Goal: Use online tool/utility: Utilize a website feature to perform a specific function

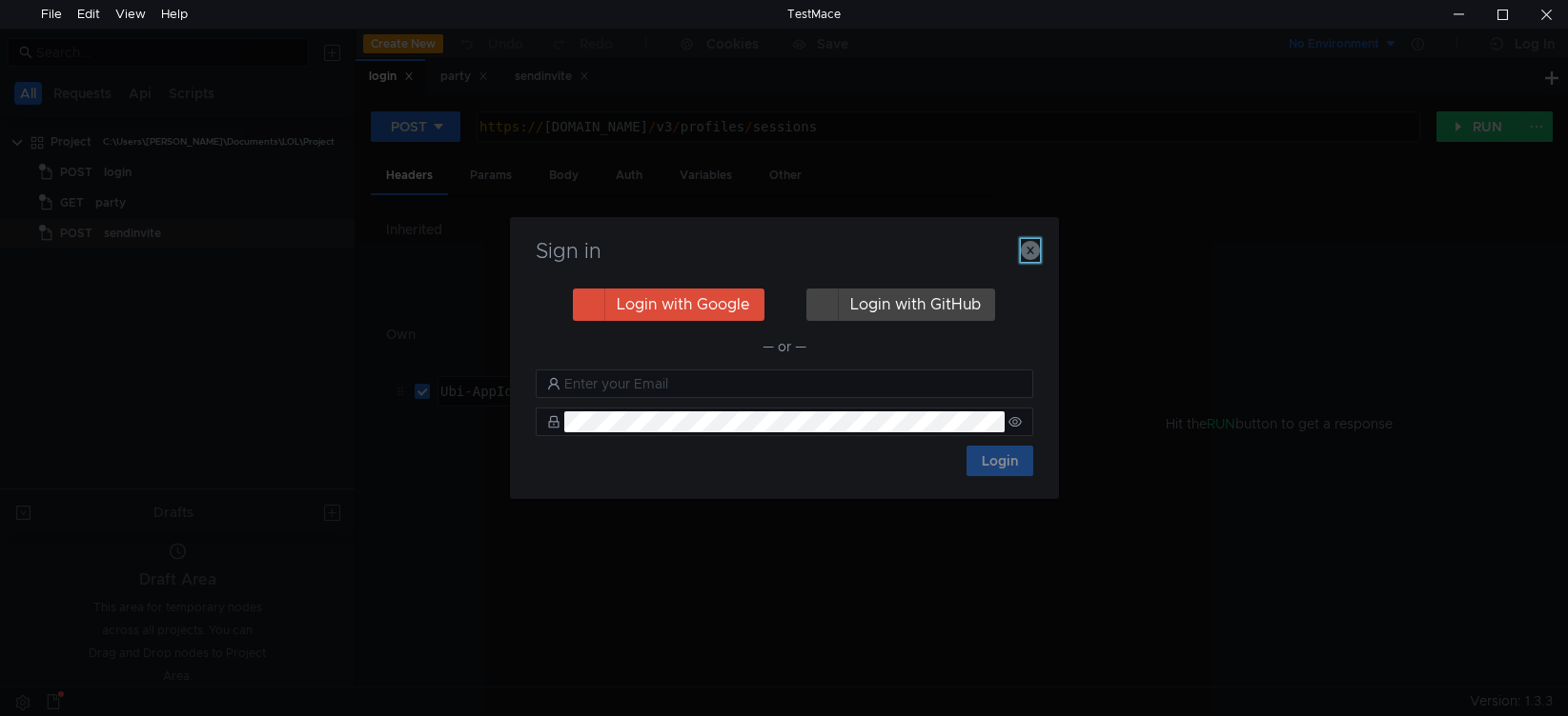
click at [1032, 256] on icon "button" at bounding box center [1030, 250] width 19 height 19
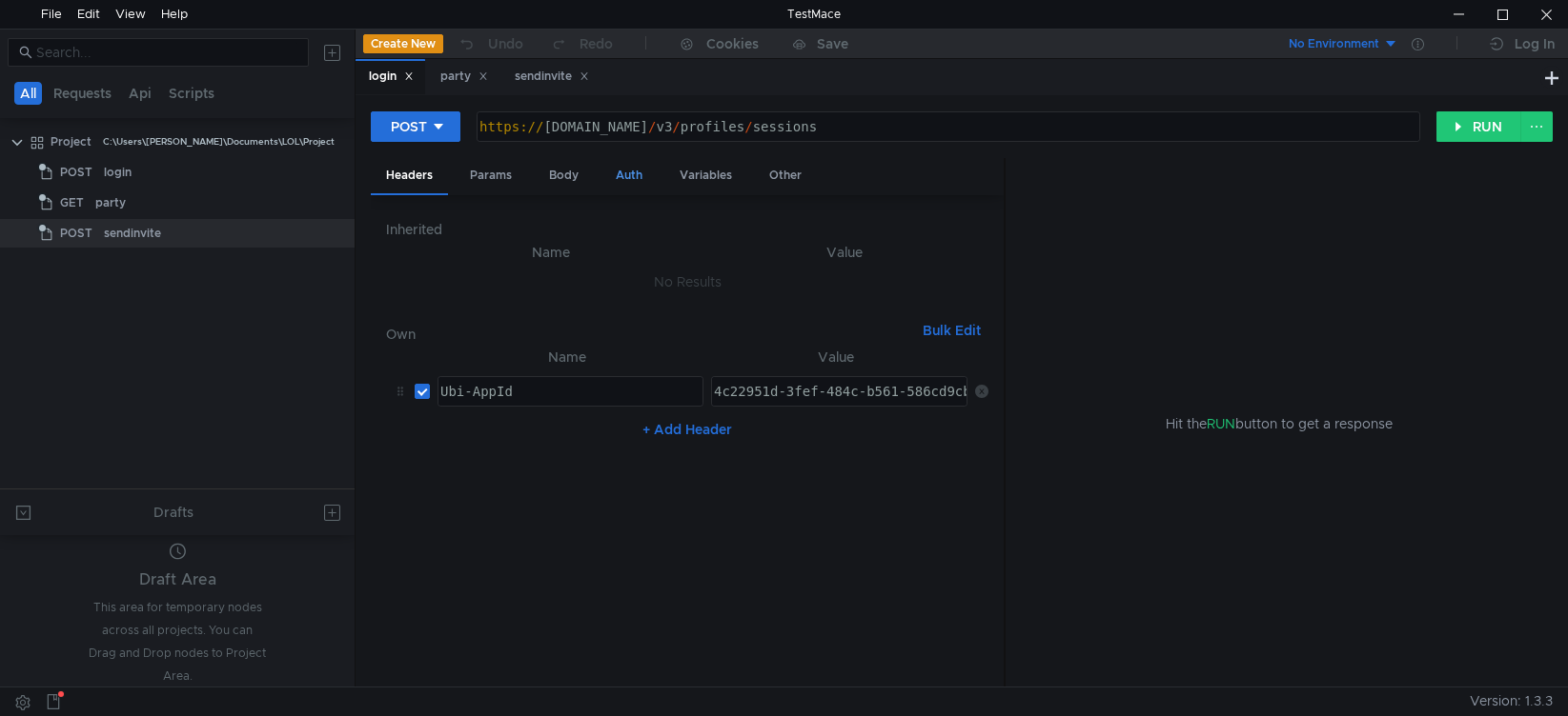
click at [627, 178] on div "Auth" at bounding box center [629, 176] width 57 height 35
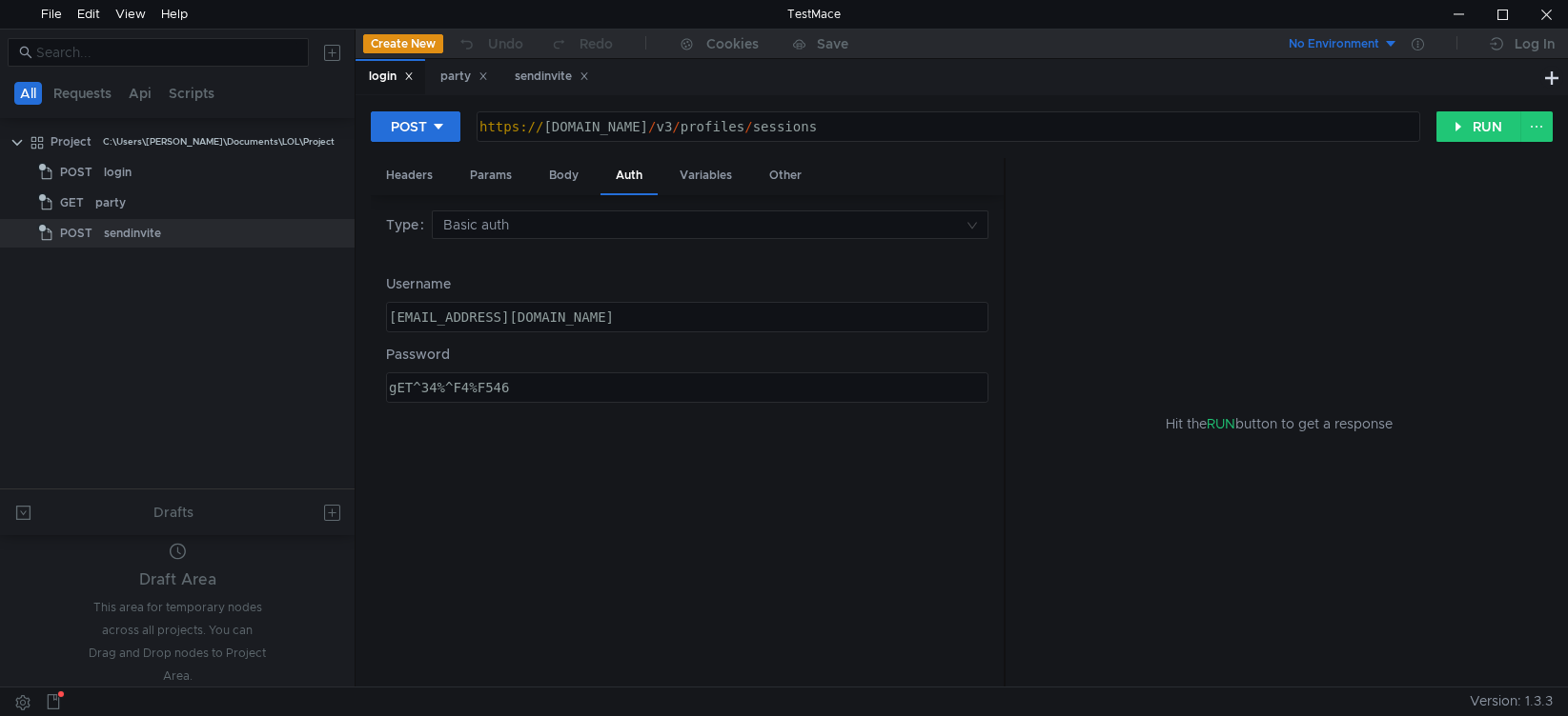
type textarea "[EMAIL_ADDRESS][DOMAIN_NAME]"
drag, startPoint x: 670, startPoint y: 315, endPoint x: 536, endPoint y: 366, distance: 143.4
click at [471, 341] on div "Username [EMAIL_ADDRESS][DOMAIN_NAME] [EMAIL_ADDRESS][DOMAIN_NAME] הההההההההההה…" at bounding box center [687, 339] width 602 height 130
type textarea "gET^34%^F4%F546"
drag, startPoint x: 535, startPoint y: 394, endPoint x: 289, endPoint y: 395, distance: 246.0
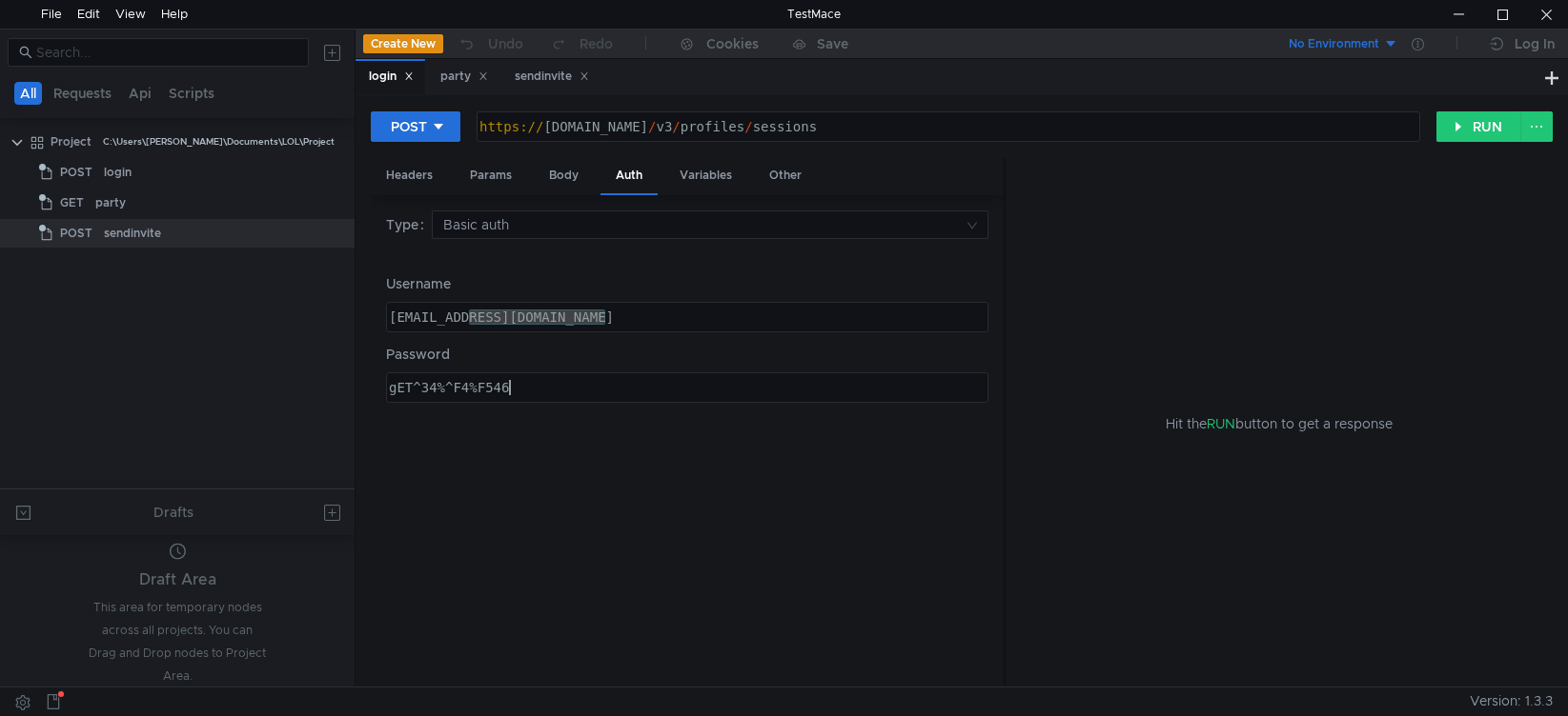
click at [289, 395] on as-split "All Requests Api Scripts Project C:\Users\[PERSON_NAME]\Documents\LOL\Project P…" at bounding box center [784, 358] width 1568 height 658
click at [627, 319] on div "[EMAIL_ADDRESS][DOMAIN_NAME]" at bounding box center [687, 317] width 600 height 29
drag, startPoint x: 643, startPoint y: 317, endPoint x: 329, endPoint y: 317, distance: 314.0
click at [329, 317] on as-split "All Requests Api Scripts Project C:\Users\[PERSON_NAME]\Documents\LOL\Project P…" at bounding box center [784, 358] width 1568 height 658
click at [418, 162] on div "Headers" at bounding box center [409, 176] width 77 height 35
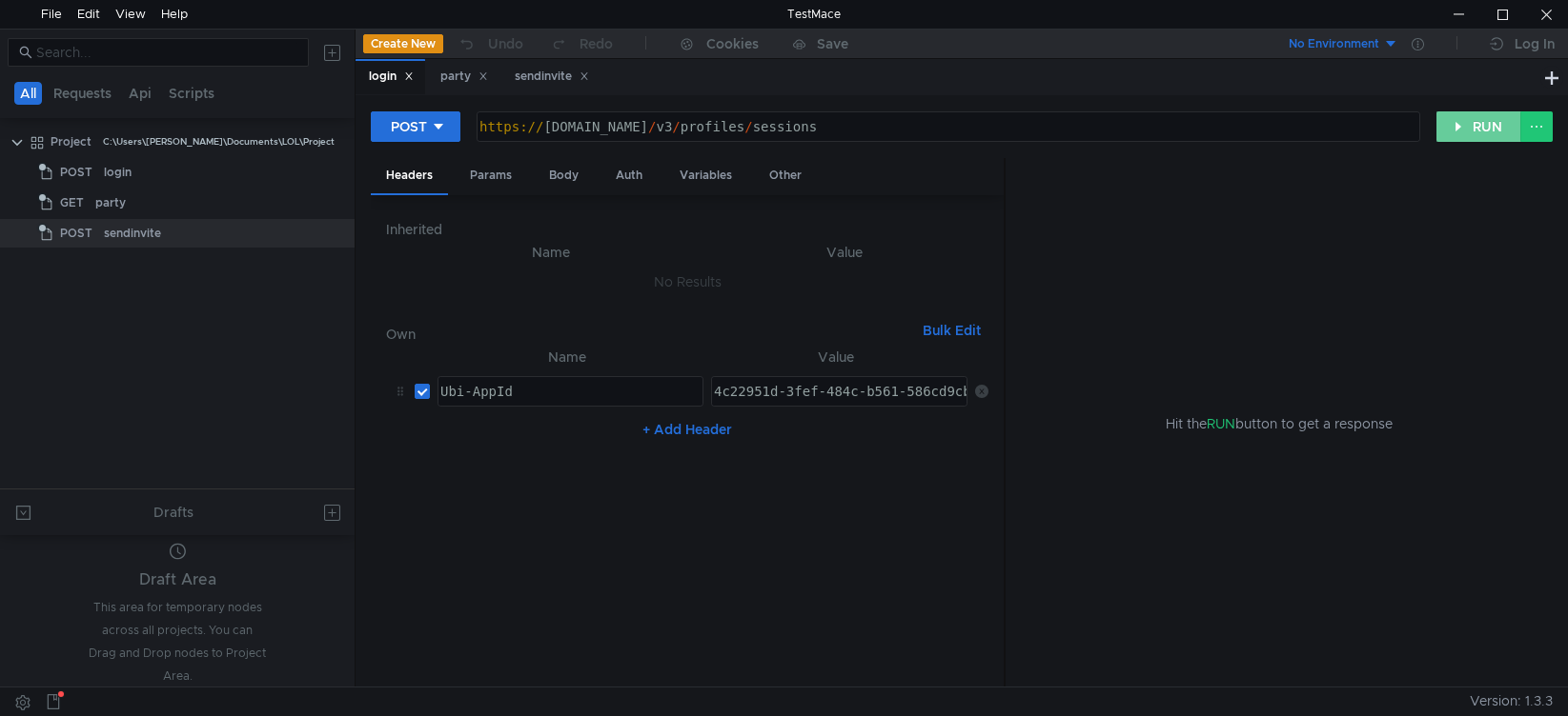
click at [1452, 128] on button "RUN" at bounding box center [1479, 126] width 85 height 31
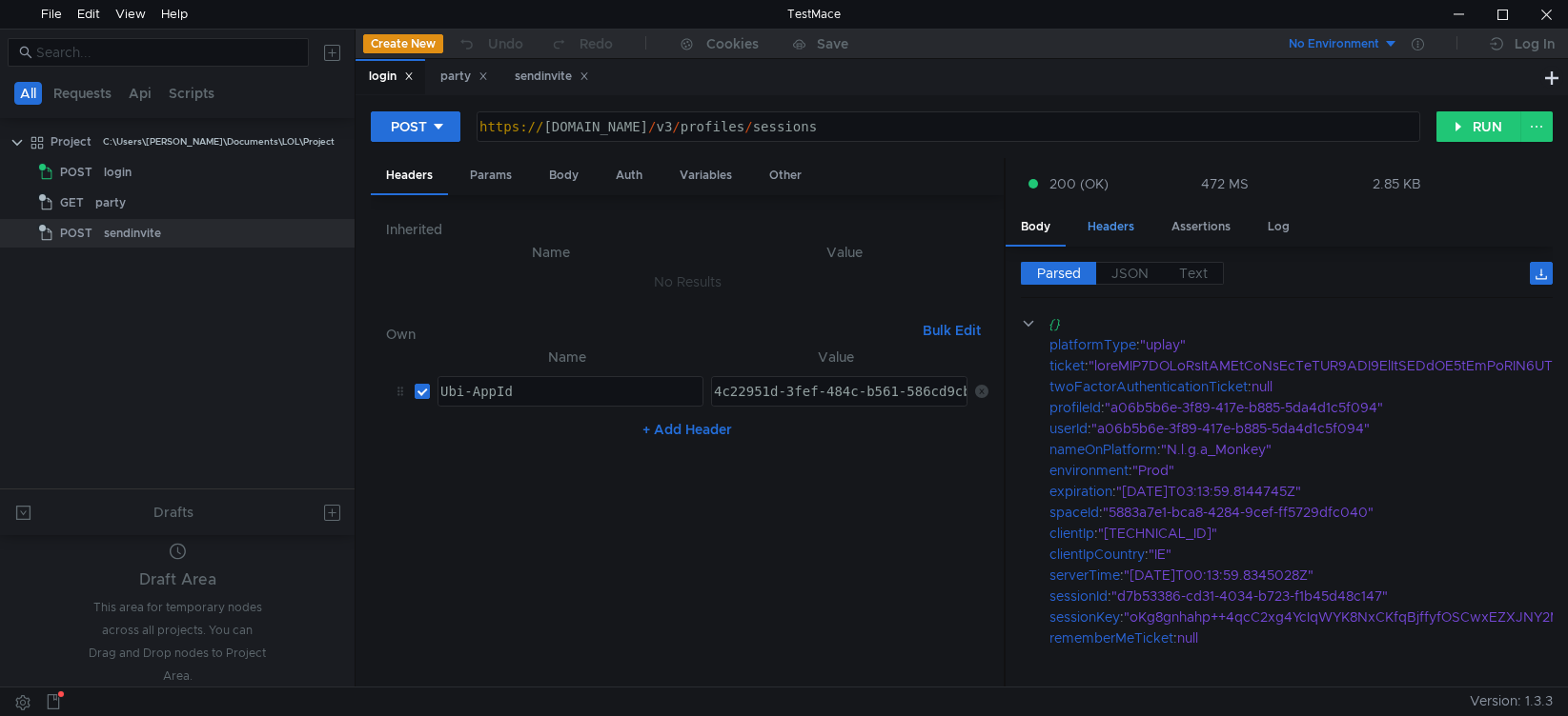
click at [1108, 224] on div "Headers" at bounding box center [1111, 228] width 77 height 35
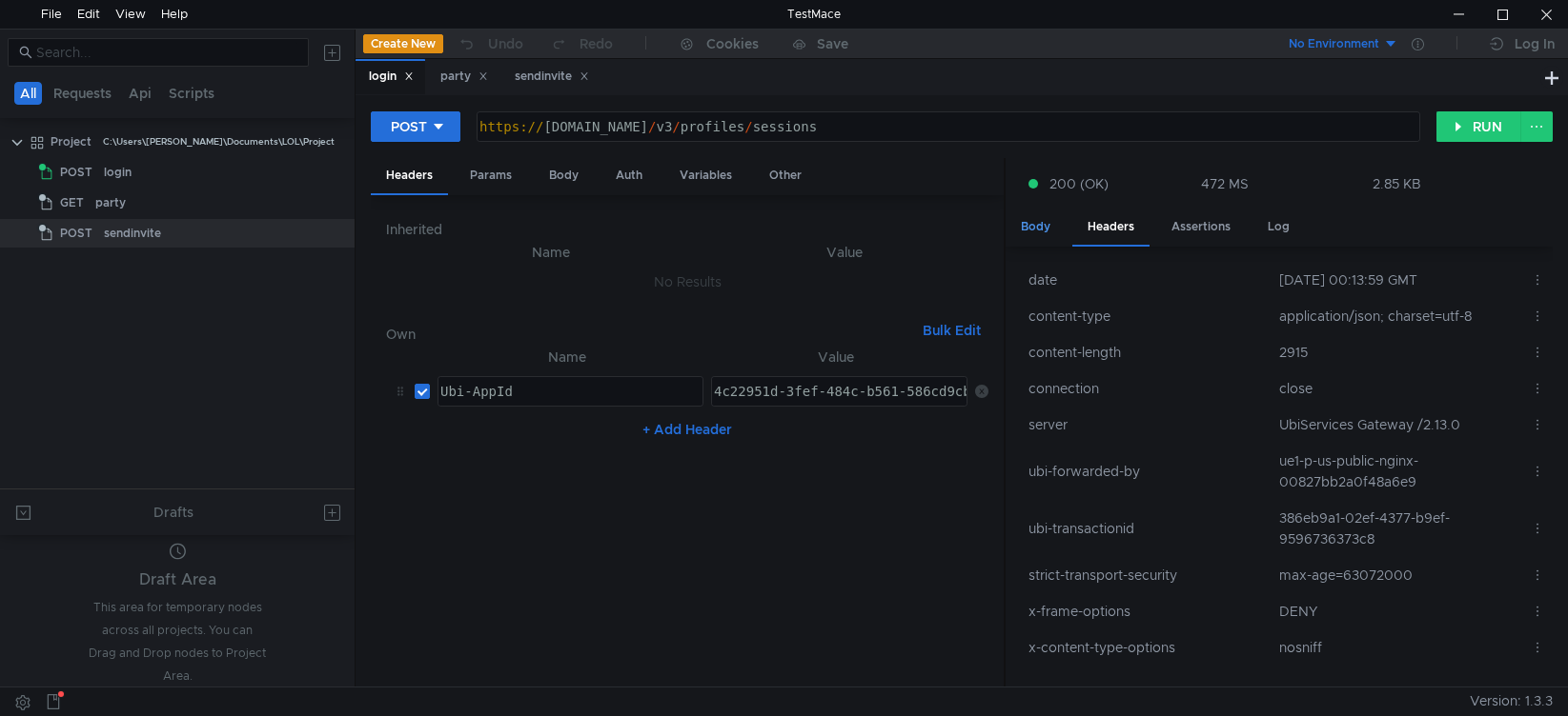
click at [1028, 222] on div "Body" at bounding box center [1035, 228] width 60 height 35
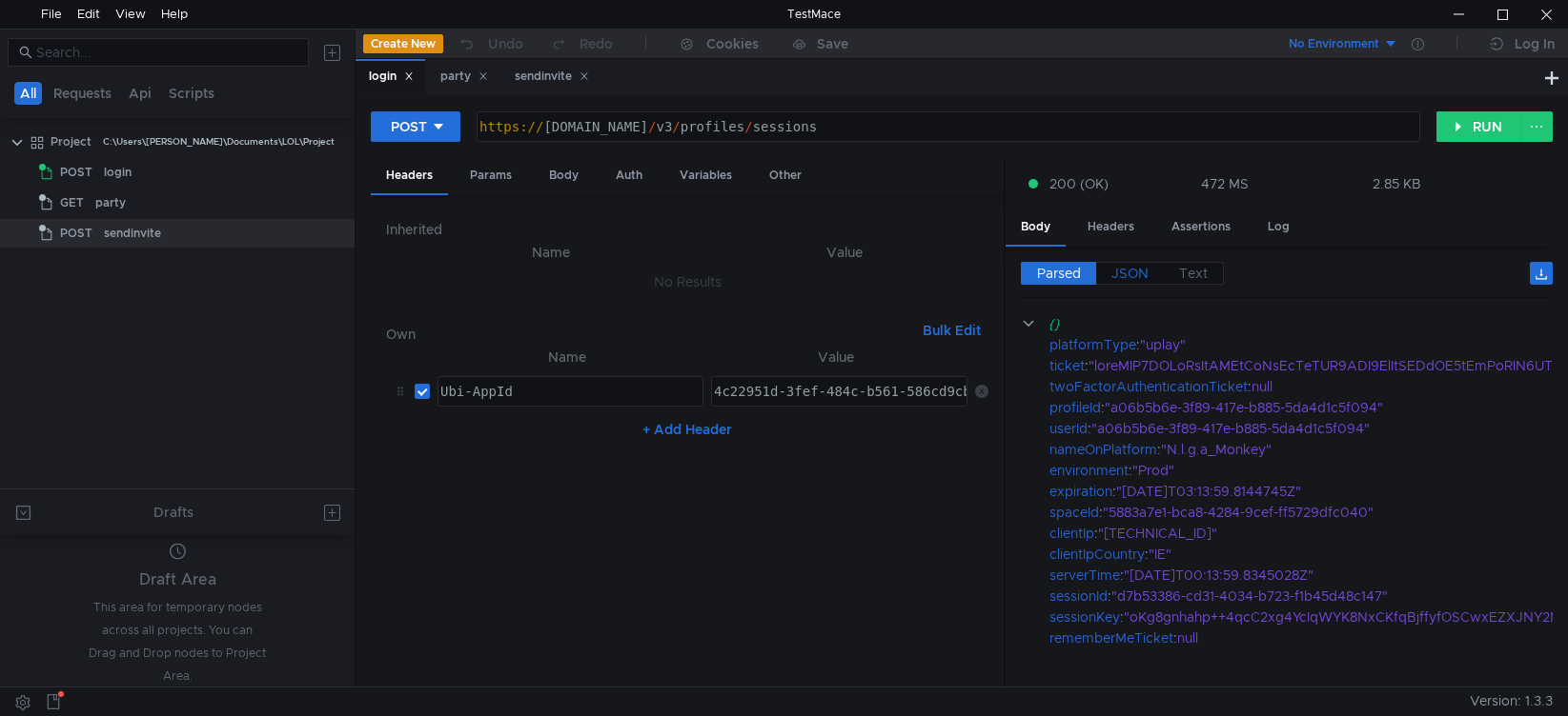
click at [1131, 270] on span "JSON" at bounding box center [1130, 273] width 37 height 17
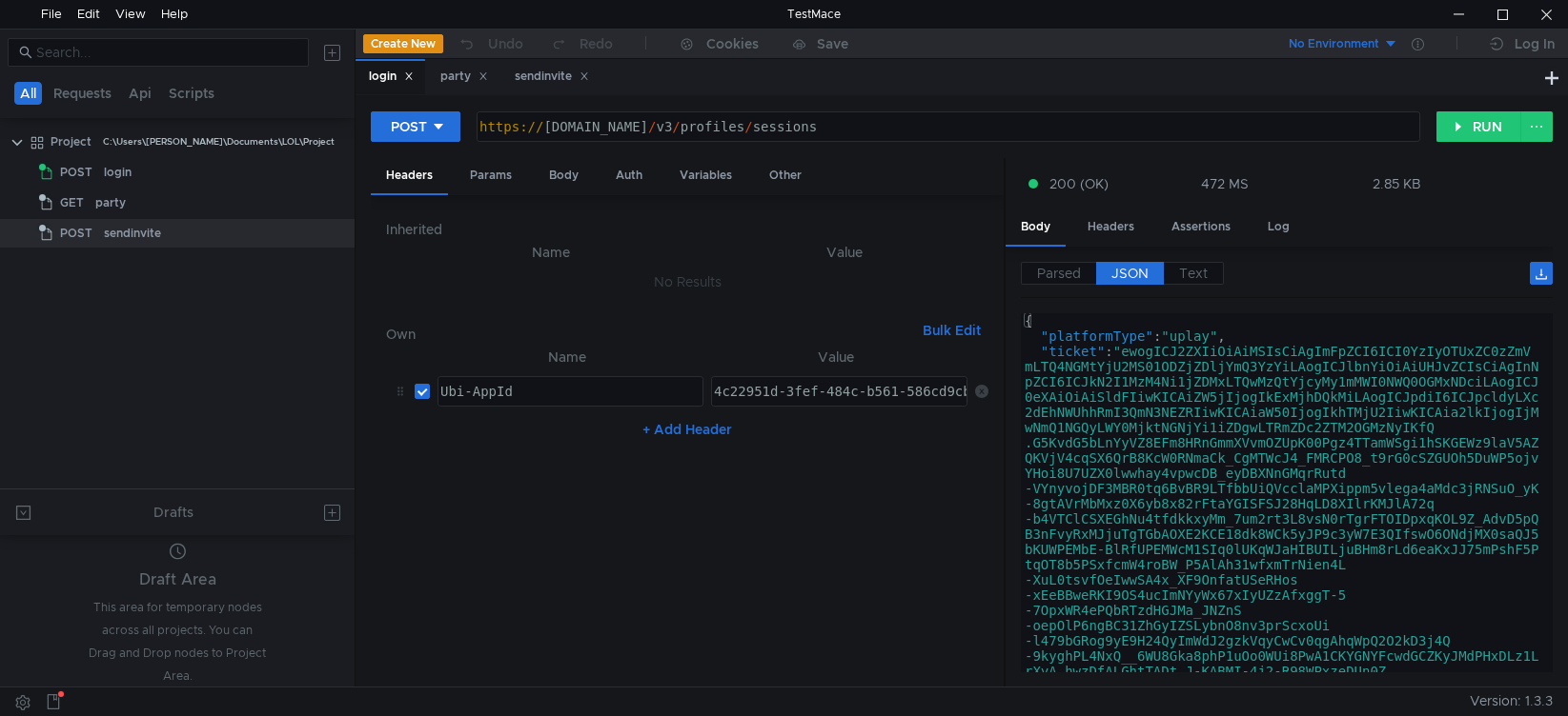
type textarea ""ticket": "ewogICJ2ZXIiOiAiMSIsCiAgImFpZCI6ICI0YzIyOTUxZC0zZmVmLTQ4NGMtYjU2MS01…"
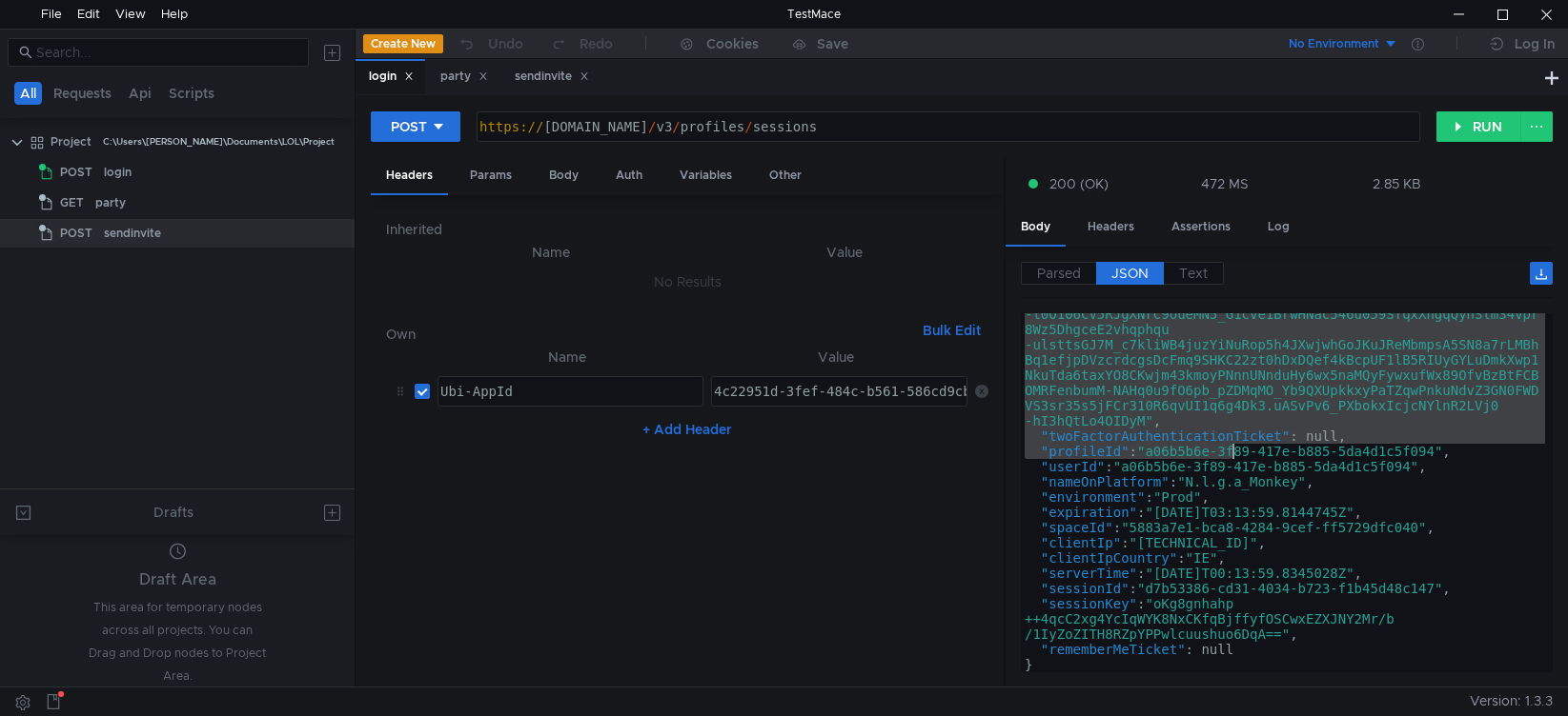
scroll to position [415, 0]
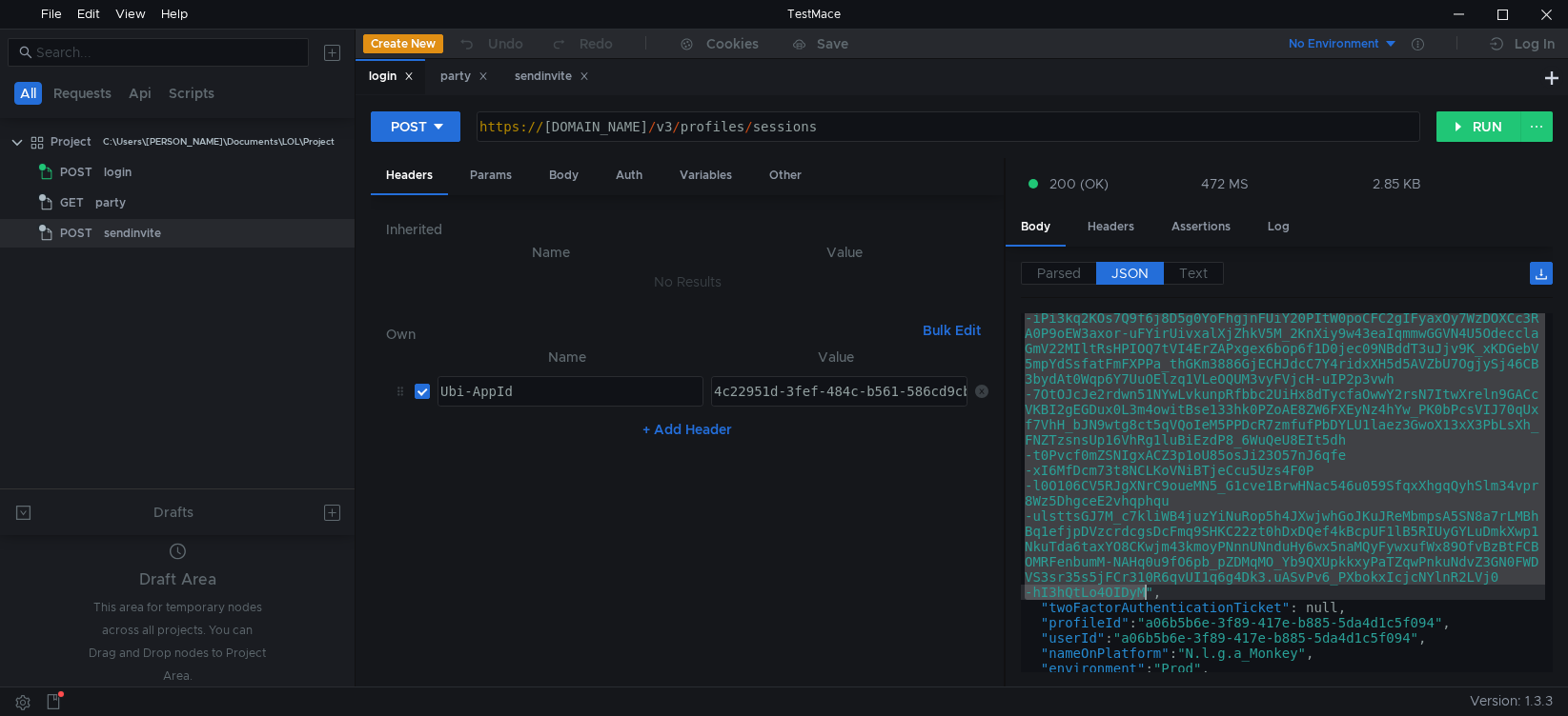
drag, startPoint x: 1127, startPoint y: 354, endPoint x: 1145, endPoint y: 590, distance: 236.7
click at [1145, 590] on div ""ticket" : "ewogICJ2ZXIiOiAiMSIsCiAgImFpZCI6ICI0YzIyOTUxZC0zZmV mLTQ4NGMtYjU2MS…" at bounding box center [1283, 451] width 524 height 1045
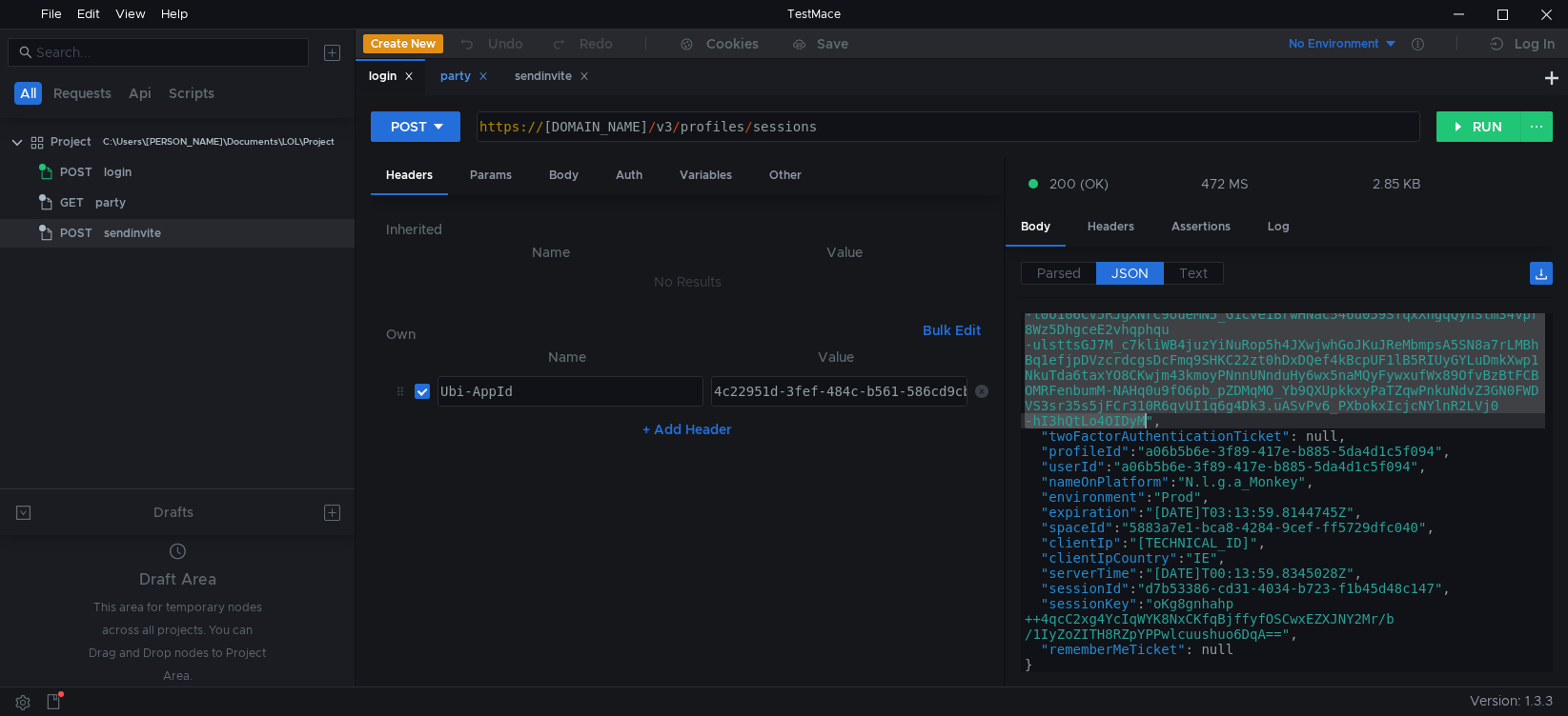
click at [457, 81] on div "party" at bounding box center [464, 77] width 47 height 20
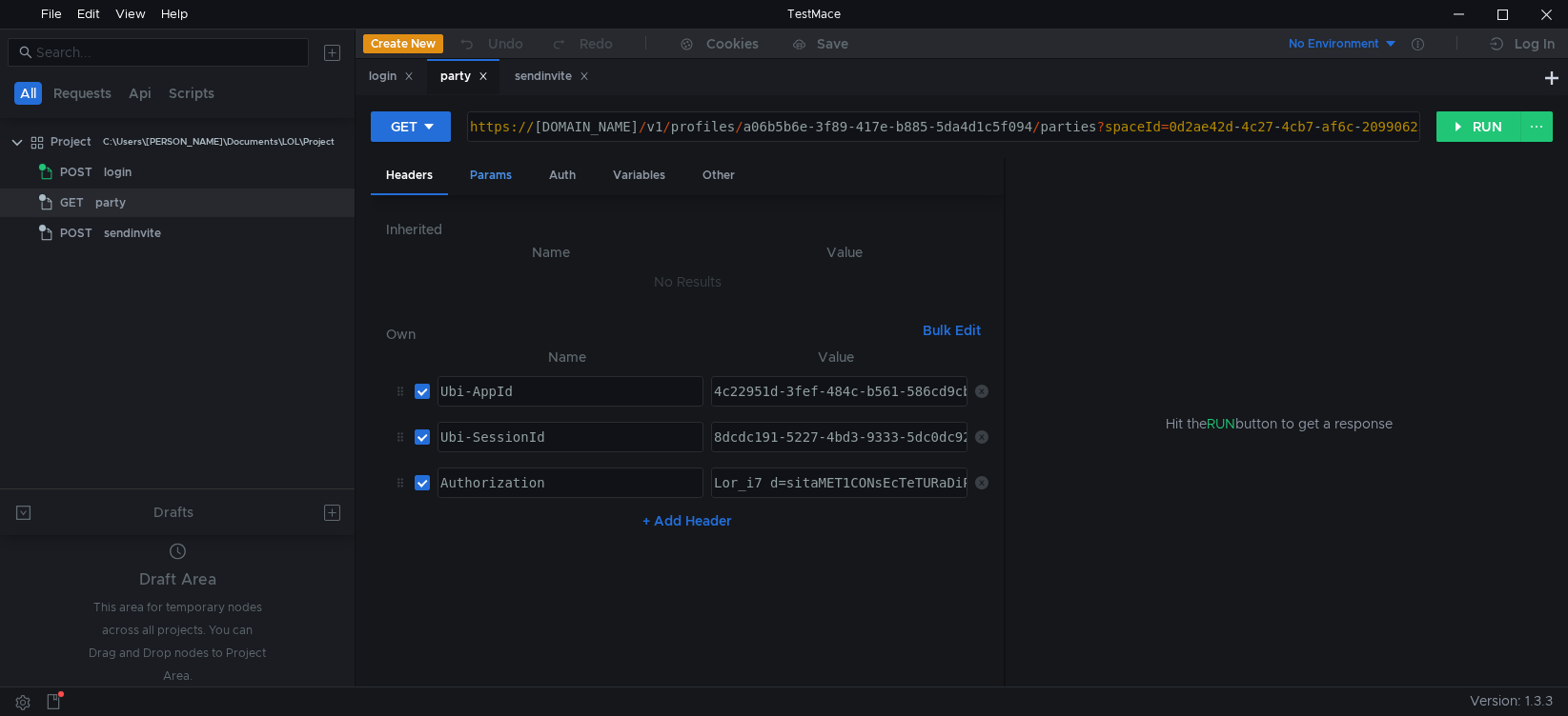
click at [497, 173] on div "Params" at bounding box center [491, 176] width 73 height 35
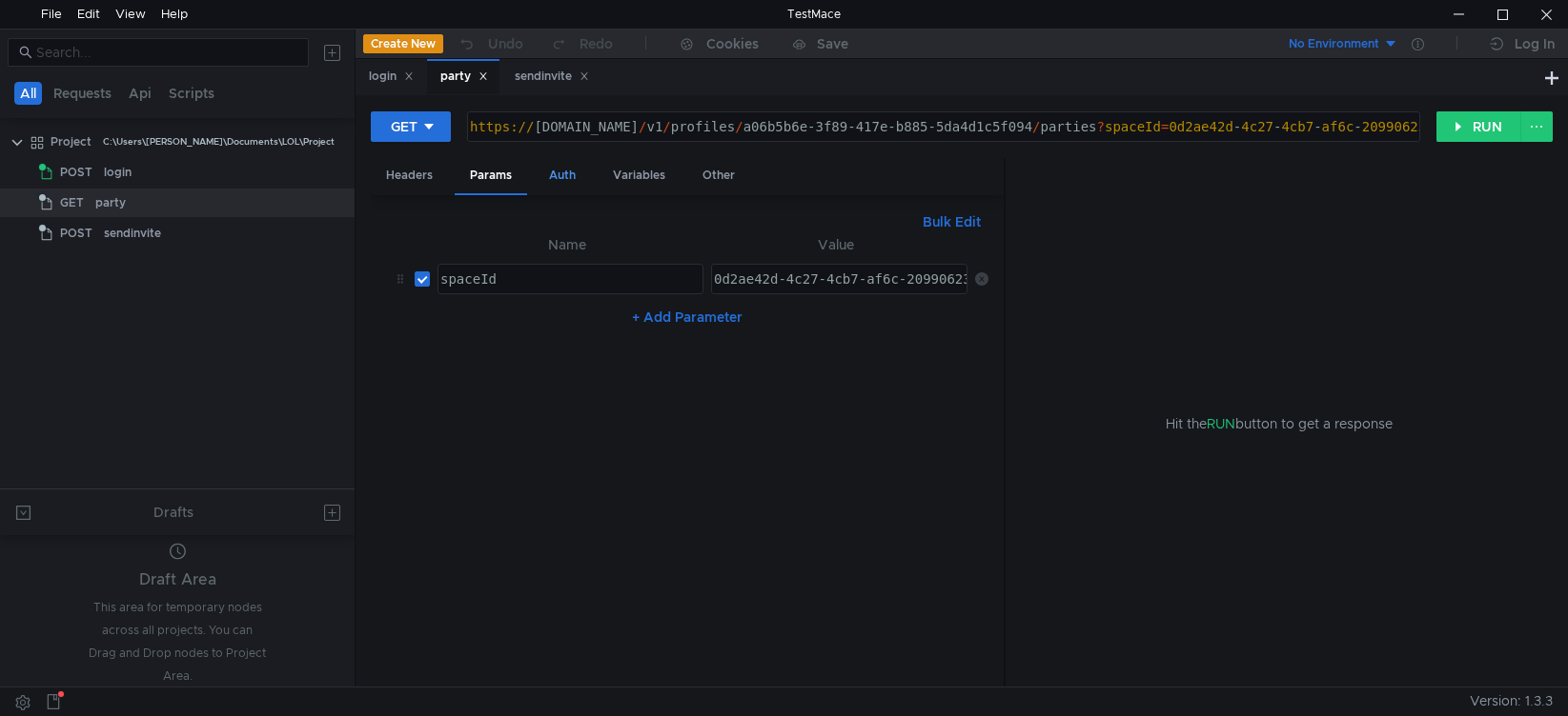
click at [569, 180] on div "Auth" at bounding box center [563, 176] width 57 height 35
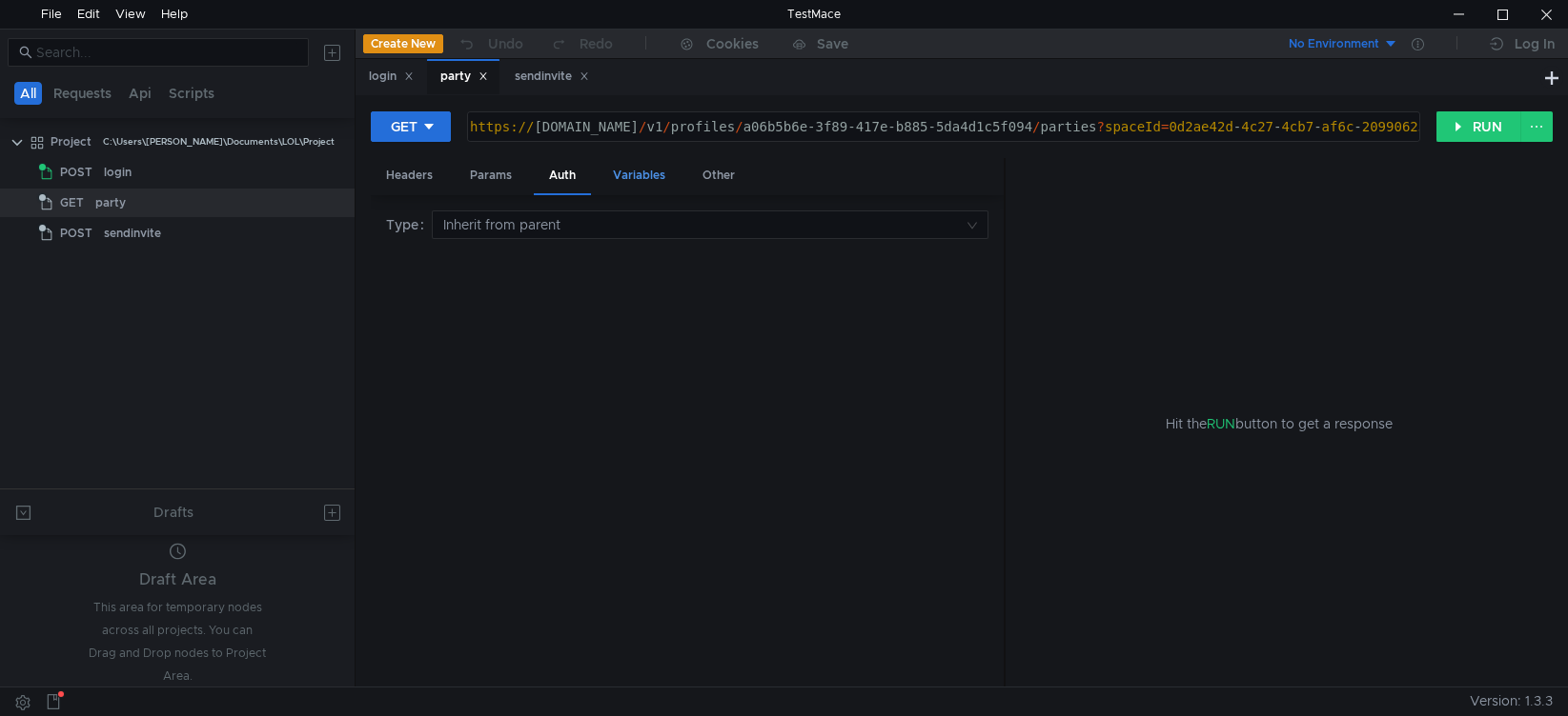
click at [657, 180] on div "Variables" at bounding box center [639, 176] width 83 height 35
click at [400, 189] on div "Headers" at bounding box center [409, 176] width 77 height 35
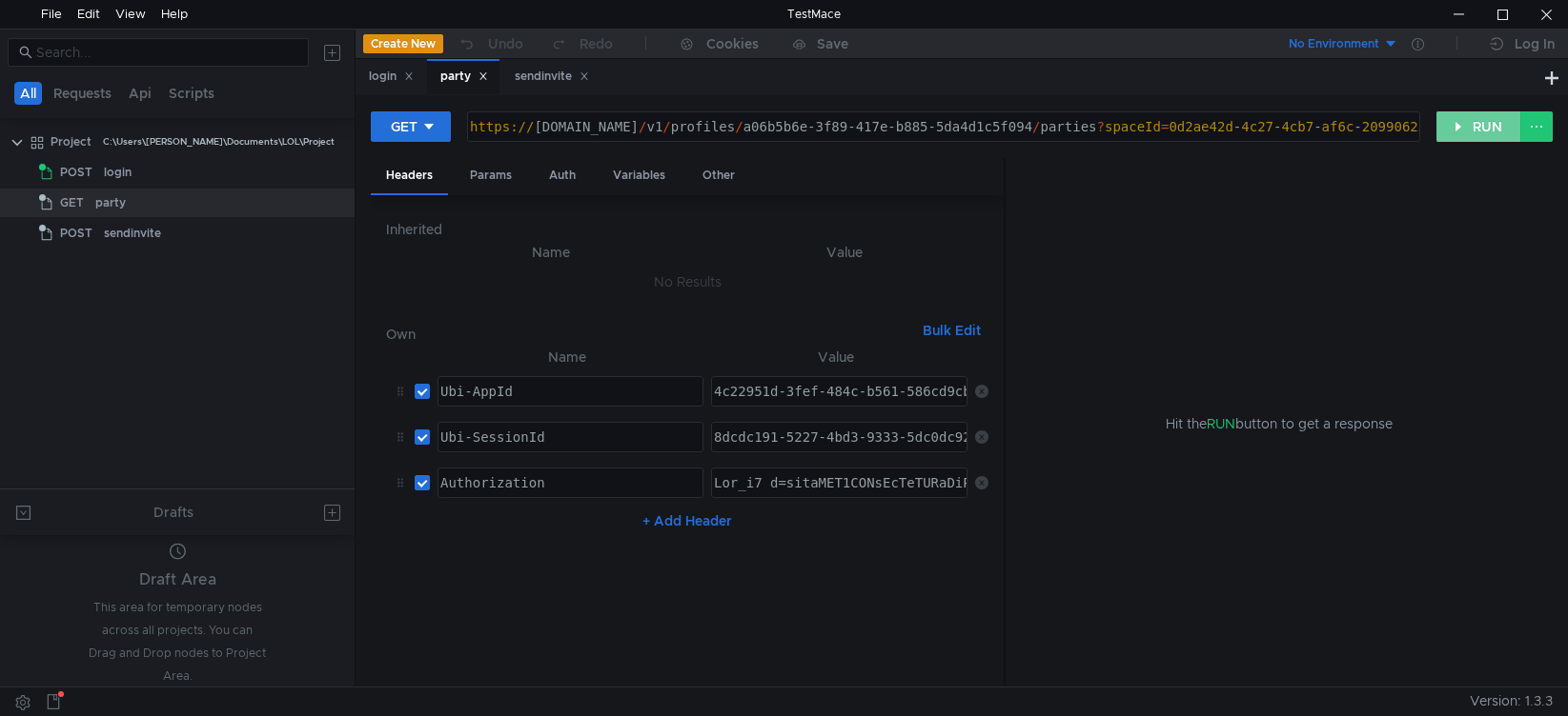
click at [1469, 129] on button "RUN" at bounding box center [1479, 126] width 85 height 31
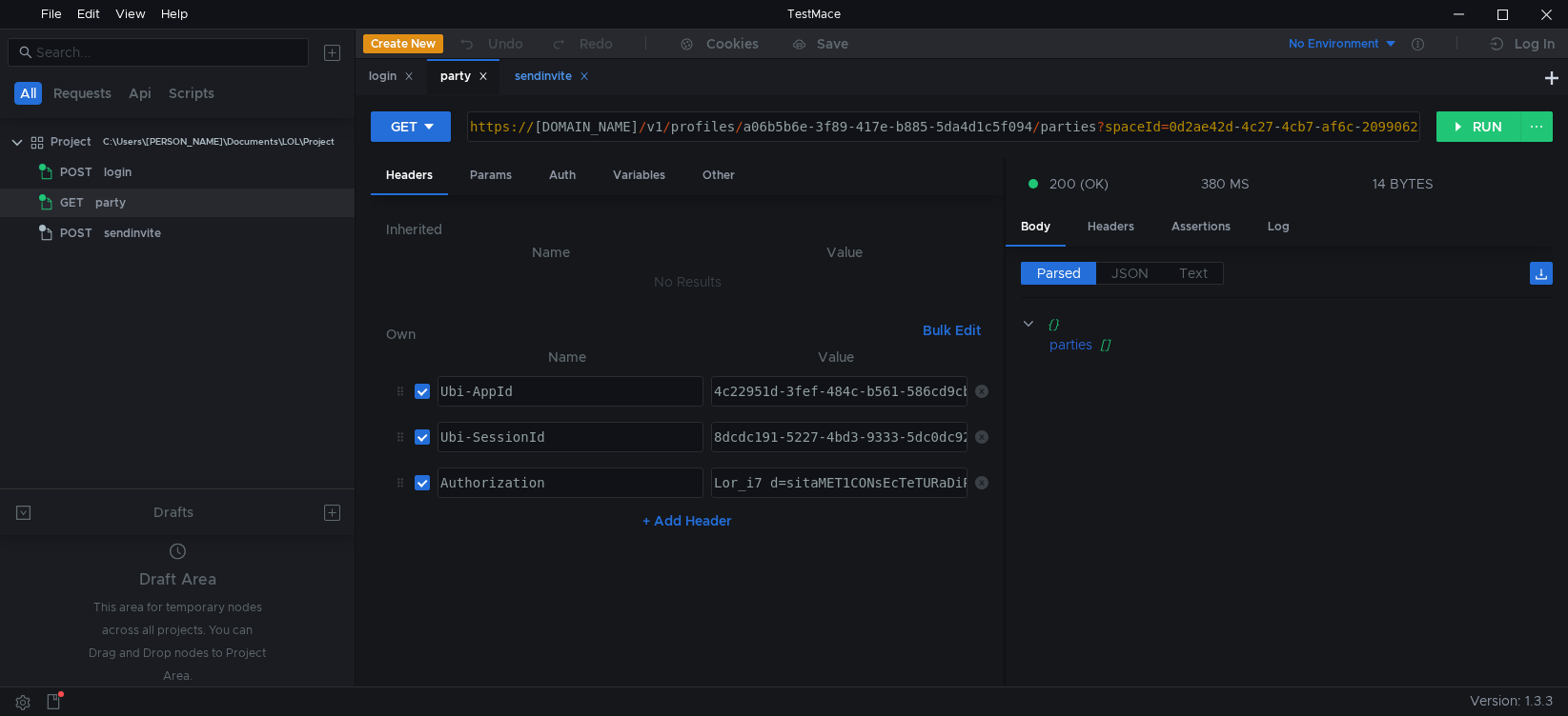
click at [529, 85] on div "sendinvite" at bounding box center [551, 77] width 74 height 20
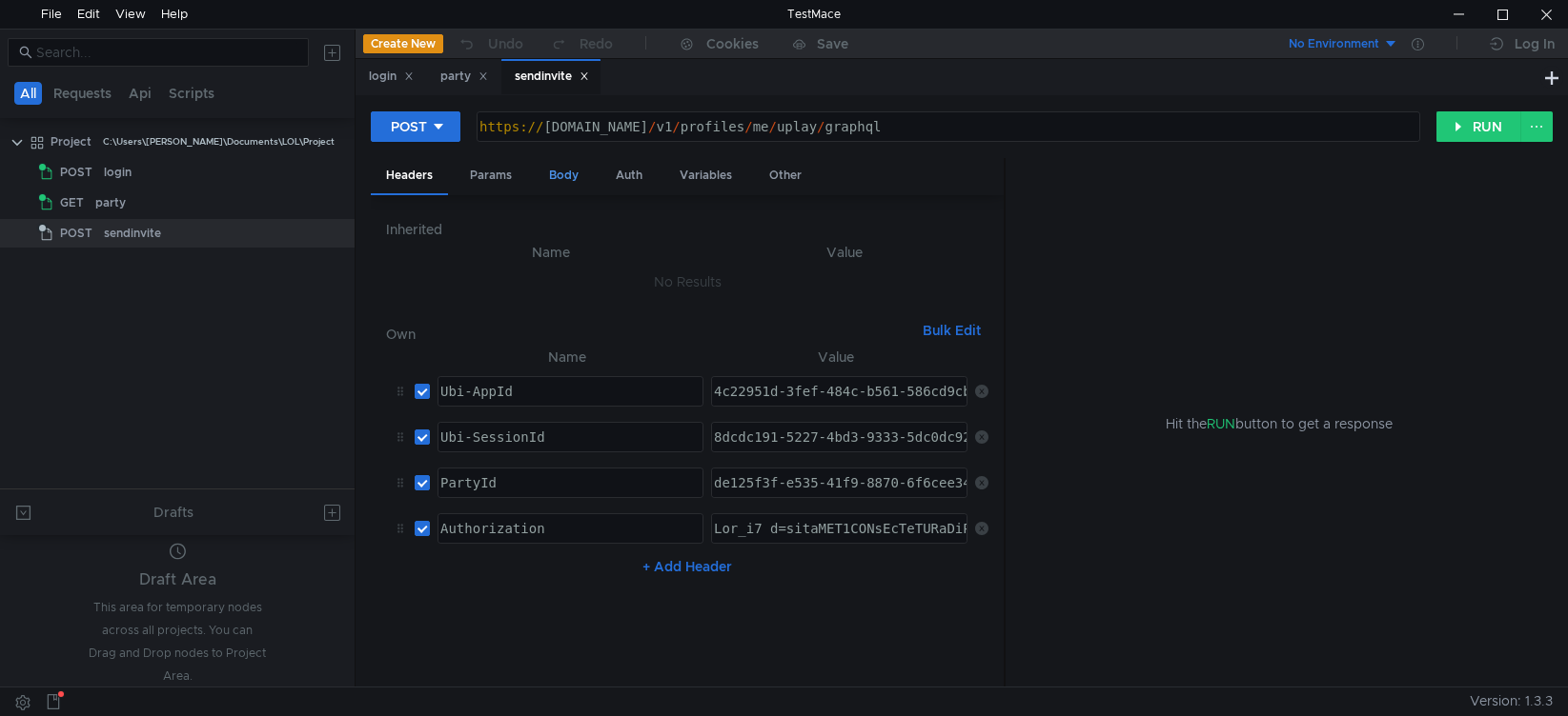
click at [569, 173] on div "Body" at bounding box center [564, 176] width 60 height 35
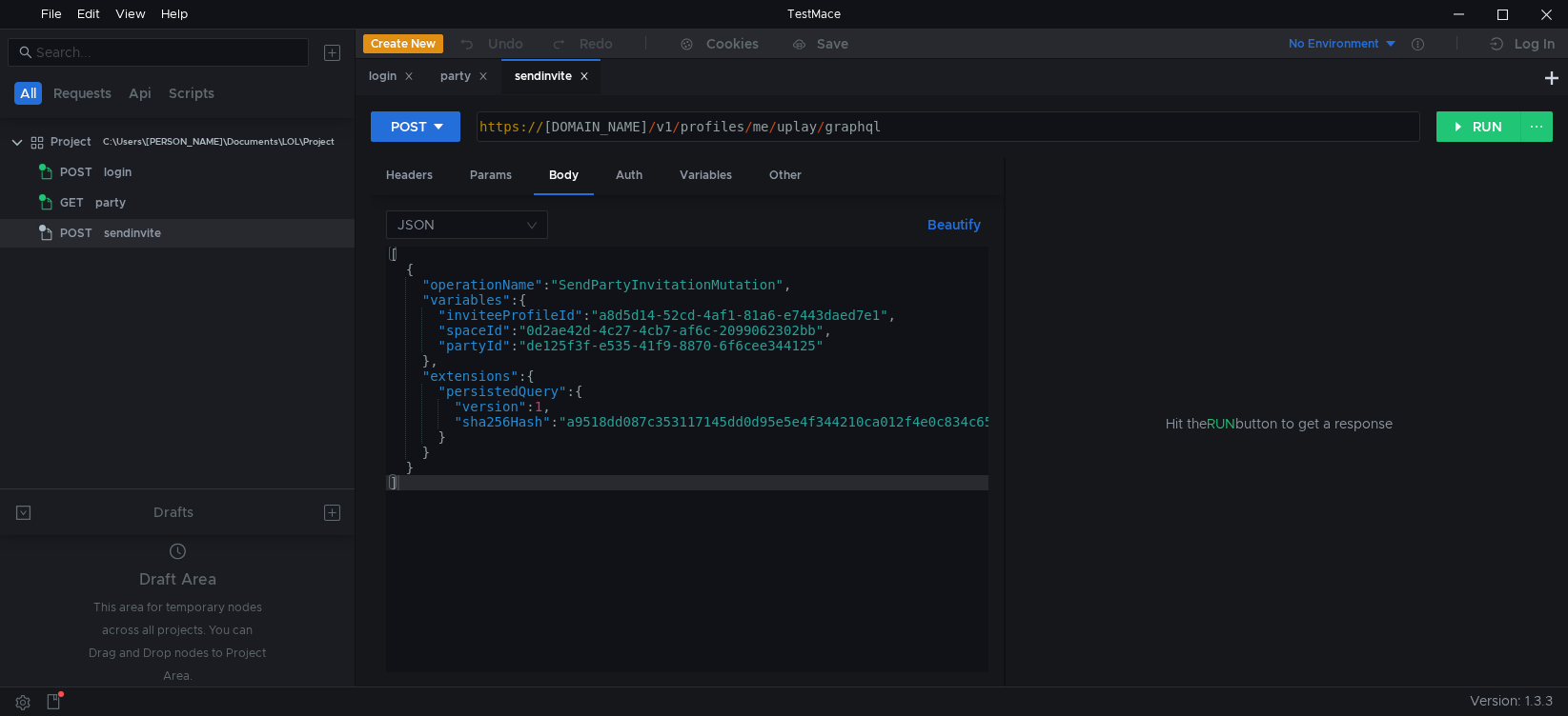
type textarea ""inviteeProfileId":"a8d5d14-52cd-4af1-81a6-e7443daed7e1","
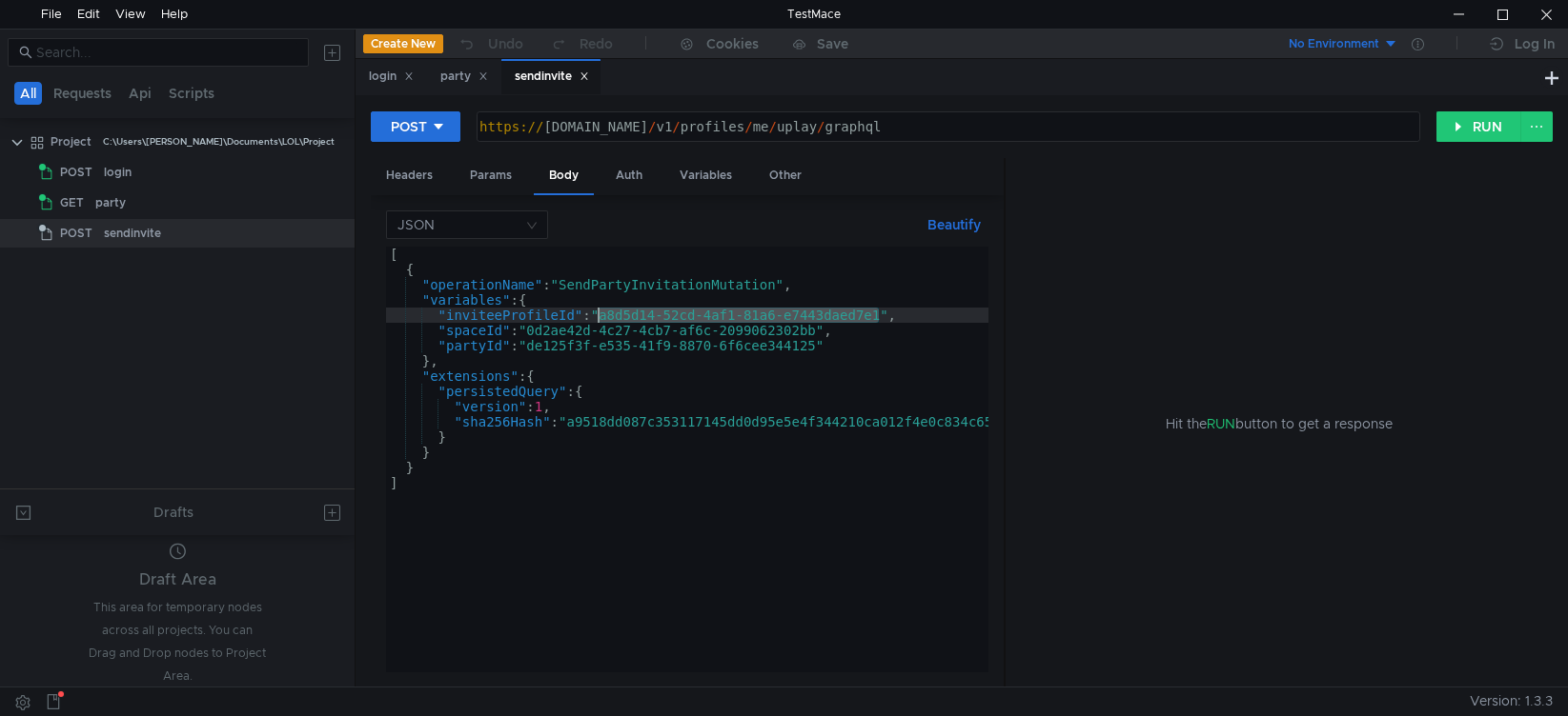
drag, startPoint x: 879, startPoint y: 315, endPoint x: 600, endPoint y: 319, distance: 279.0
click at [600, 319] on div "[ { "operationName" : "SendPartyInvitationMutation" , "variables" : { "inviteeP…" at bounding box center [742, 475] width 713 height 456
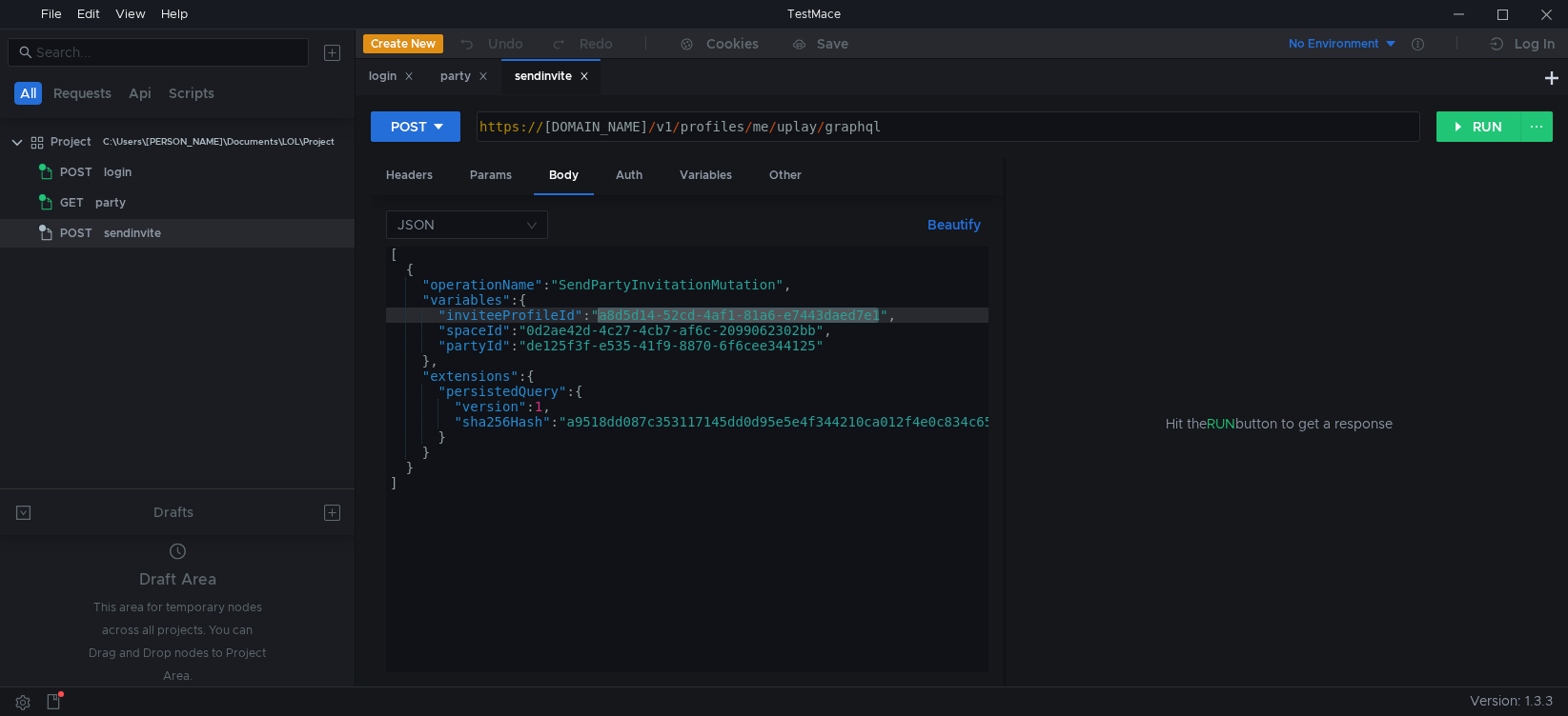
click at [253, 419] on tree-viewport "Project C:\Users\[PERSON_NAME]\Documents\LOL\Project POST login GET party POST …" at bounding box center [177, 307] width 355 height 363
